Goal: Task Accomplishment & Management: Use online tool/utility

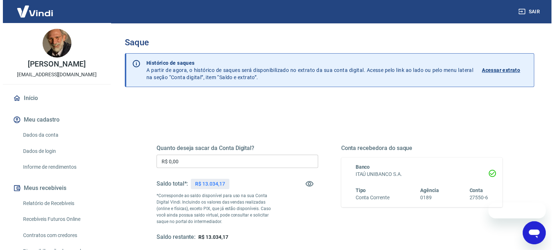
scroll to position [36, 0]
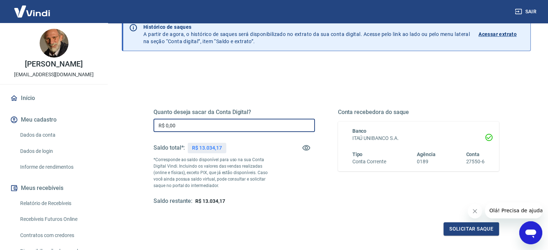
click at [211, 128] on input "R$ 0,00" at bounding box center [234, 125] width 161 height 13
type input "R$ 12.500,00"
click at [462, 228] on button "Solicitar saque" at bounding box center [471, 229] width 55 height 13
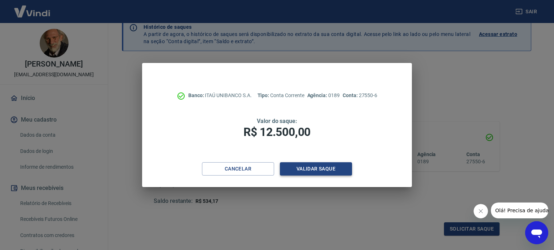
click at [326, 165] on button "Validar saque" at bounding box center [316, 169] width 72 height 13
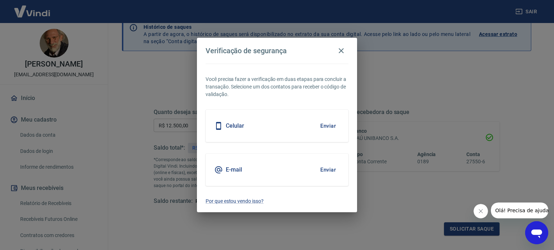
click at [333, 125] on button "Enviar" at bounding box center [327, 126] width 23 height 15
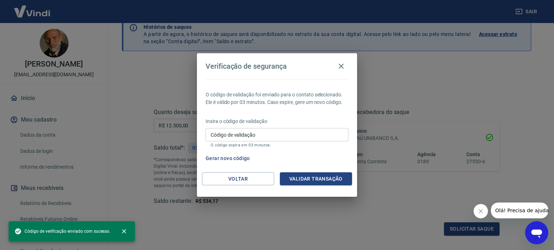
click at [281, 139] on input "Código de validação" at bounding box center [276, 134] width 143 height 13
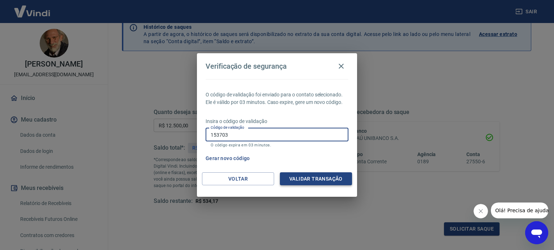
type input "153703"
click at [293, 181] on button "Validar transação" at bounding box center [316, 179] width 72 height 13
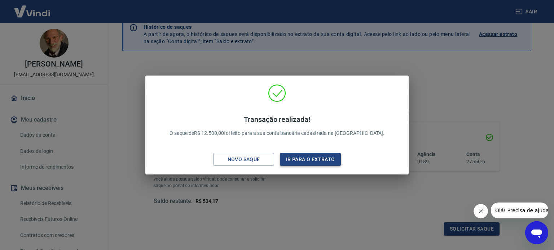
click at [312, 159] on button "Ir para o extrato" at bounding box center [310, 159] width 61 height 13
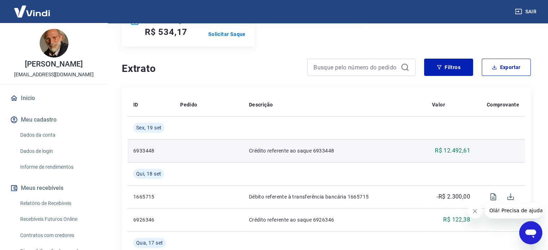
scroll to position [144, 0]
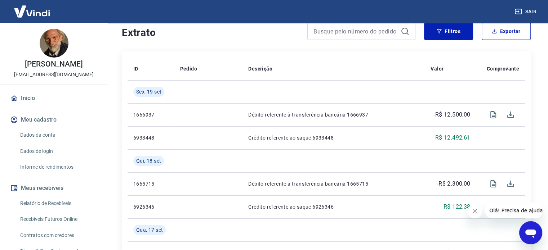
scroll to position [252, 0]
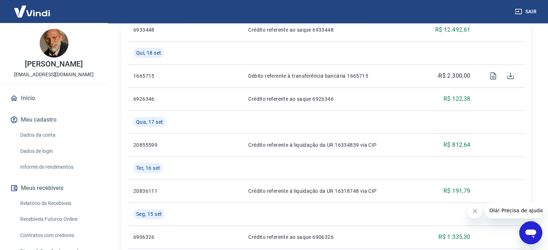
drag, startPoint x: 115, startPoint y: 85, endPoint x: 119, endPoint y: 83, distance: 4.6
click at [115, 85] on div "Se o saldo aumentar sem um lançamento correspondente no extrato, aguarde alguma…" at bounding box center [326, 248] width 426 height 954
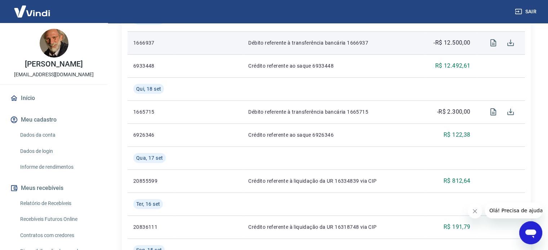
scroll to position [180, 0]
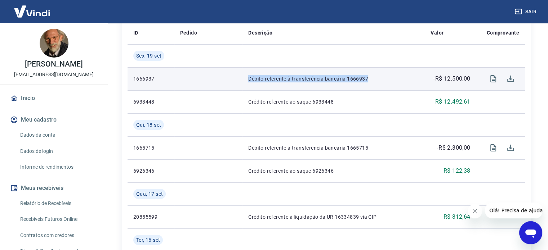
drag, startPoint x: 249, startPoint y: 81, endPoint x: 379, endPoint y: 77, distance: 130.9
click at [379, 77] on p "Débito referente à transferência bancária 1666937" at bounding box center [333, 78] width 171 height 7
copy p "Débito referente à transferência bancária 1666937"
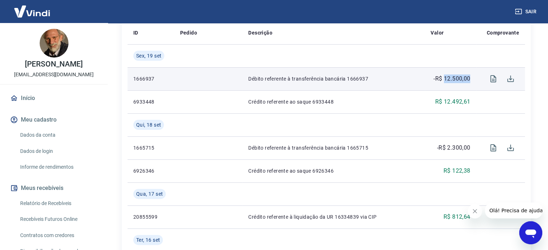
drag, startPoint x: 445, startPoint y: 80, endPoint x: 473, endPoint y: 79, distance: 28.5
click at [473, 79] on td "-R$ 12.500,00" at bounding box center [450, 78] width 51 height 23
copy p "12.500,00"
